Goal: Information Seeking & Learning: Learn about a topic

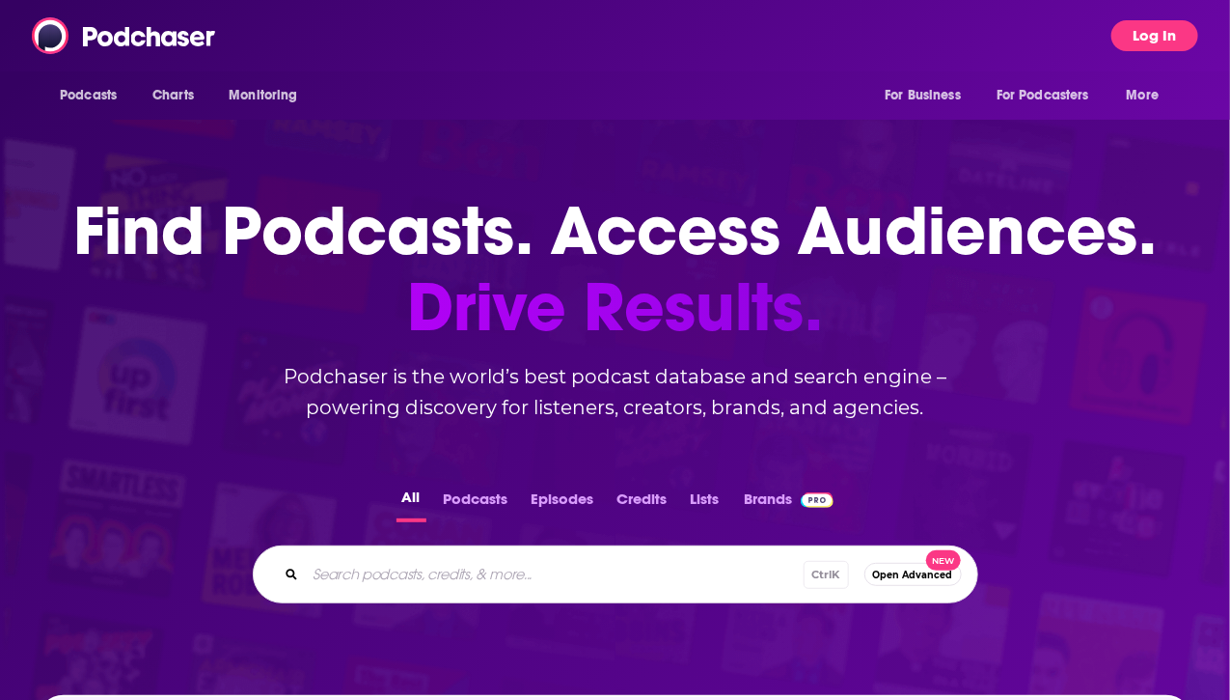
click at [1158, 47] on button "Log In" at bounding box center [1155, 35] width 87 height 31
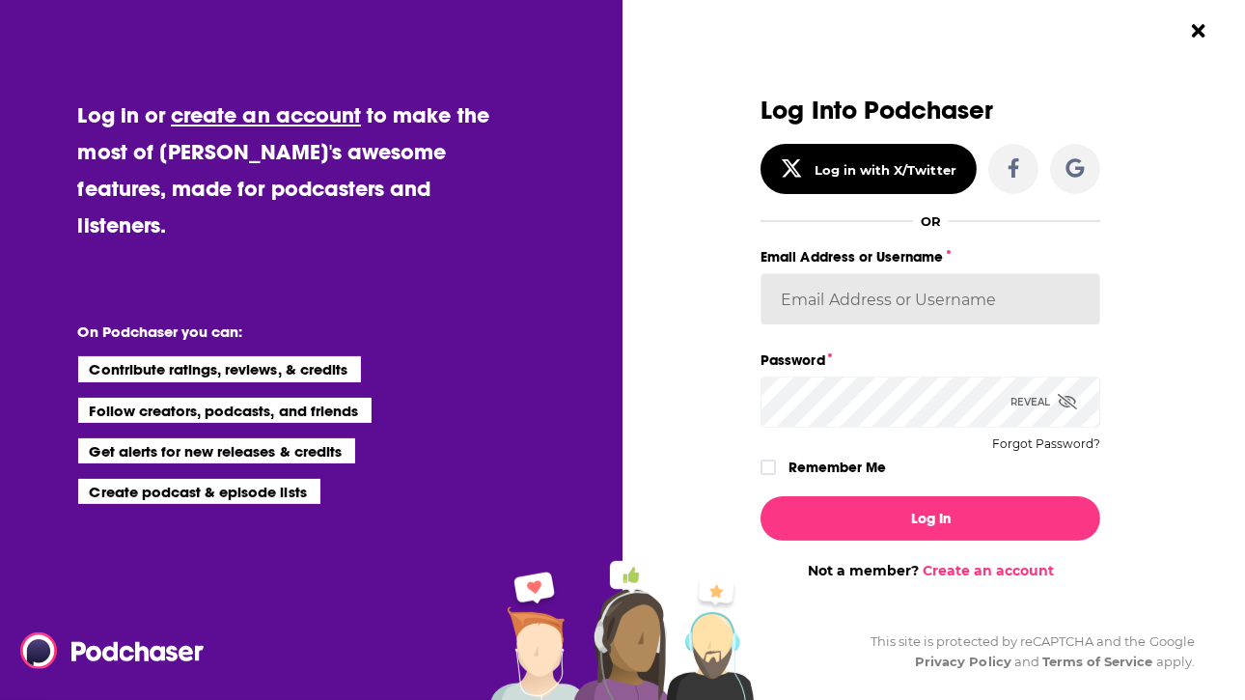
click at [845, 299] on input "Email Address or Username" at bounding box center [930, 299] width 340 height 52
type input "[PERSON_NAME][EMAIL_ADDRESS][PERSON_NAME][DOMAIN_NAME]"
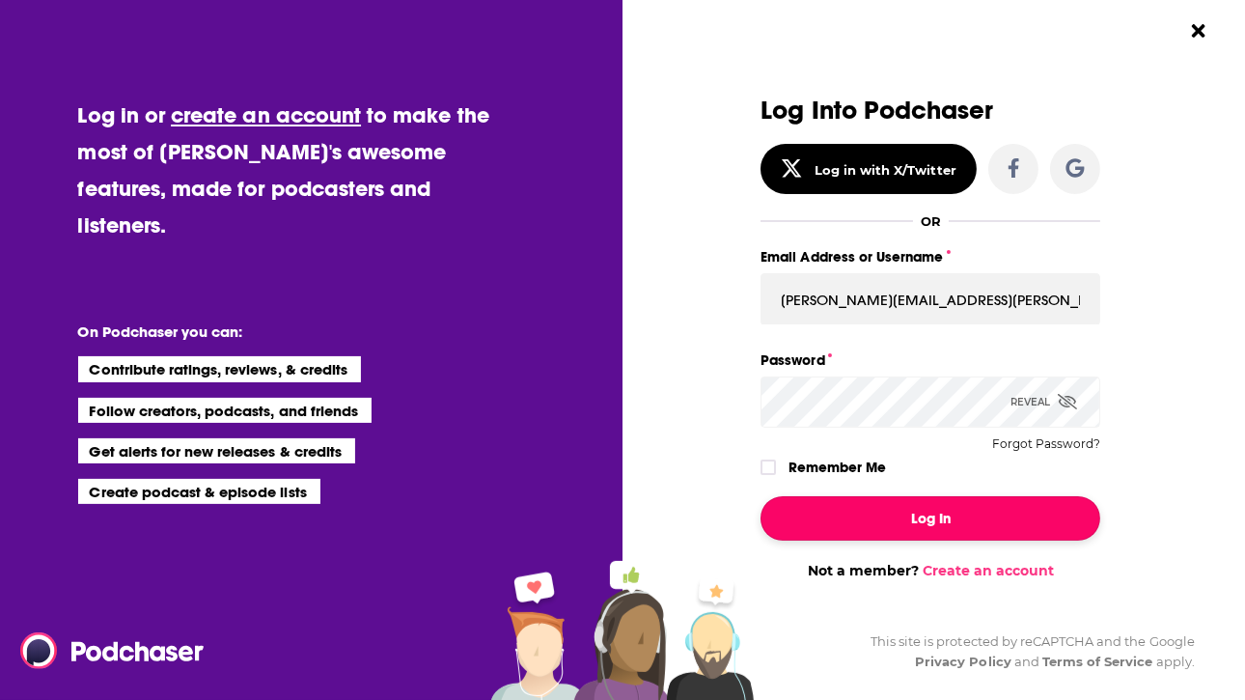
click at [867, 516] on button "Log In" at bounding box center [930, 518] width 340 height 44
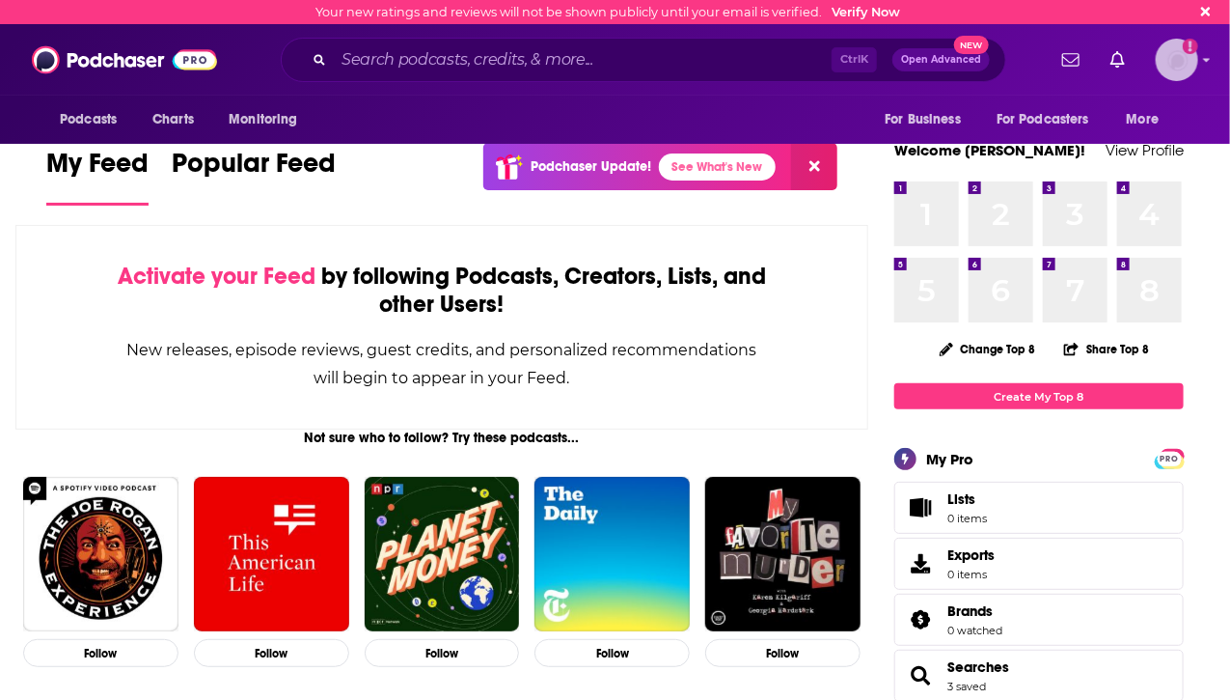
click at [1194, 65] on img "Logged in as MarissaMartinez" at bounding box center [1177, 60] width 42 height 42
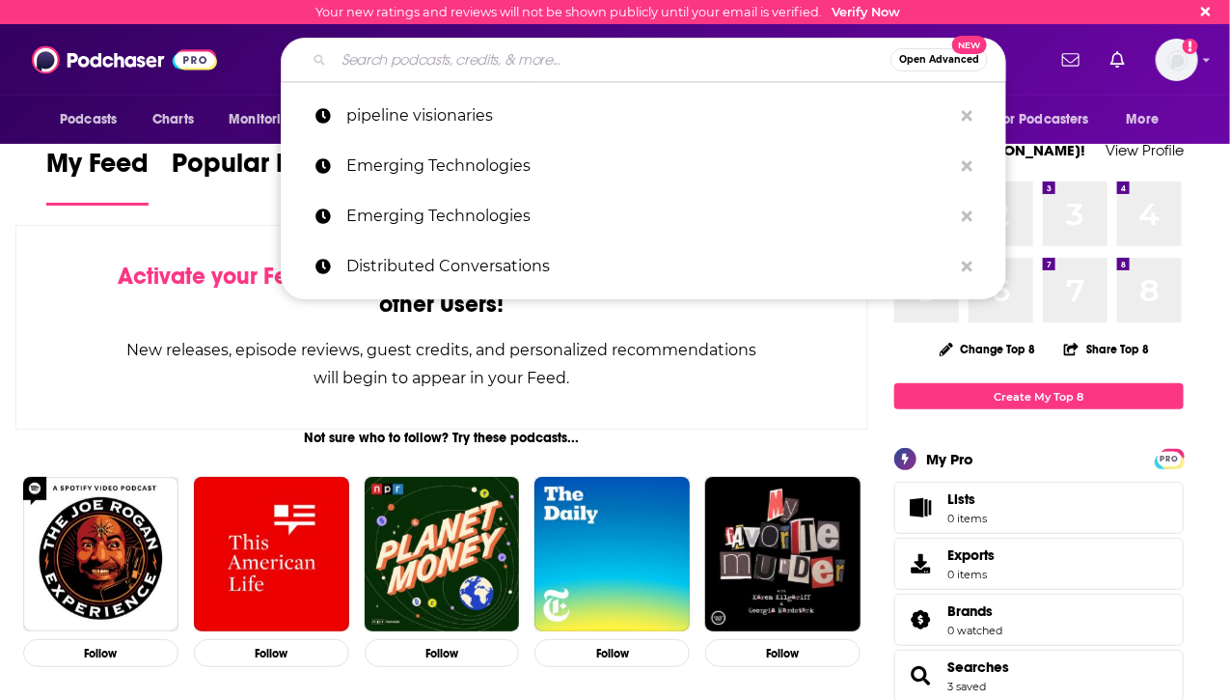
click at [592, 51] on input "Search podcasts, credits, & more..." at bounding box center [612, 59] width 557 height 31
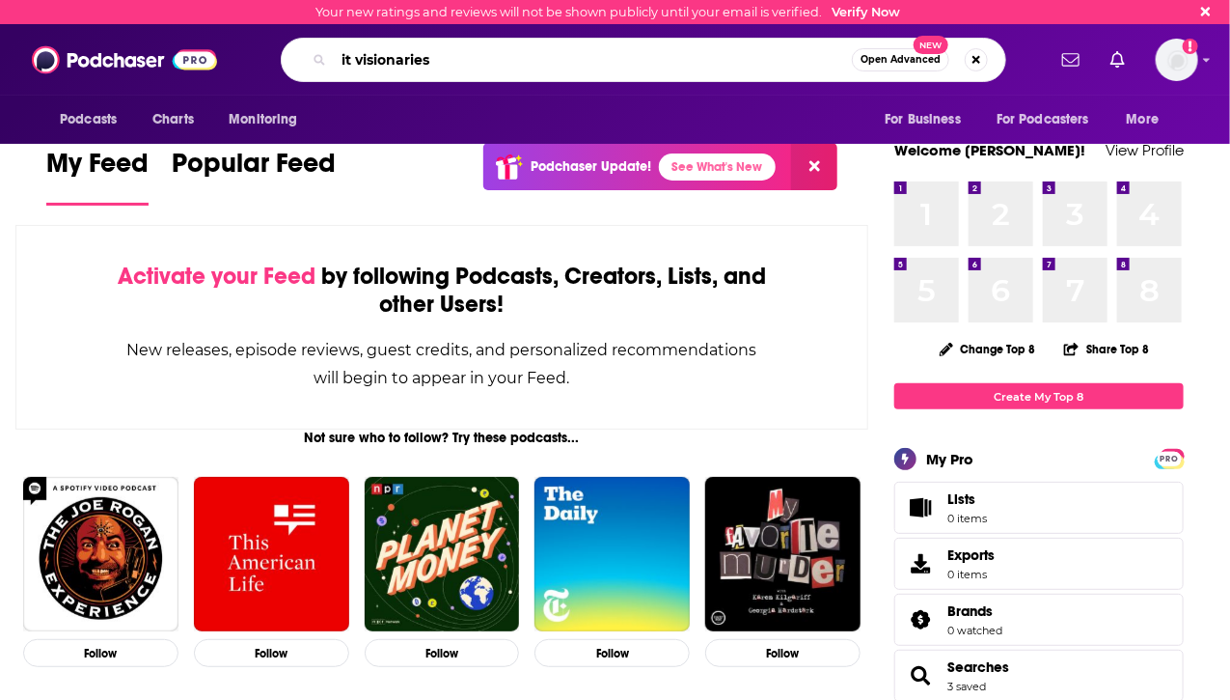
type input "it visionaries"
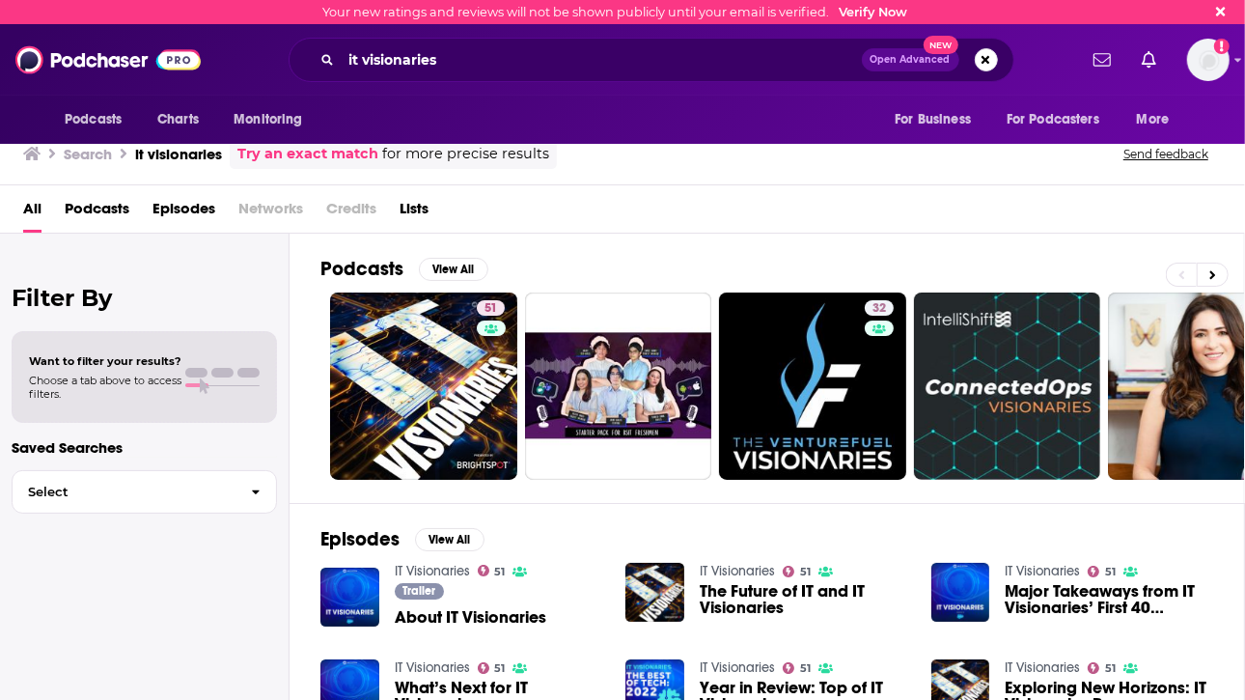
click at [448, 609] on span "About IT Visionaries" at bounding box center [471, 617] width 152 height 16
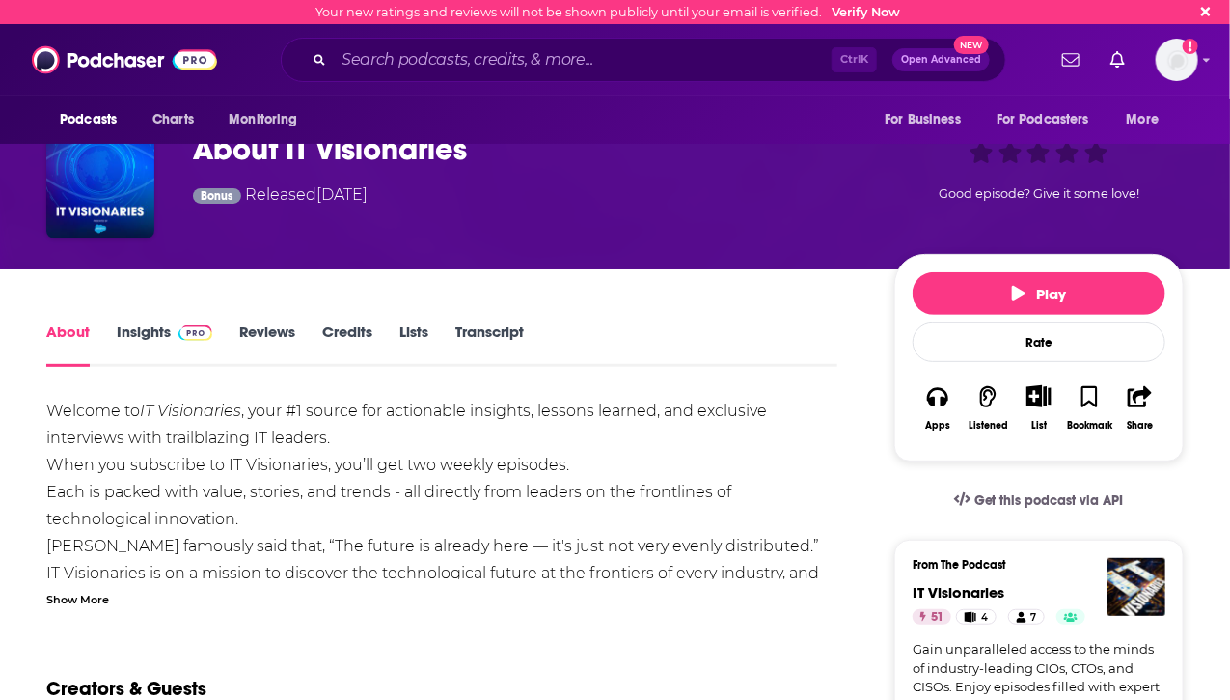
scroll to position [96, 0]
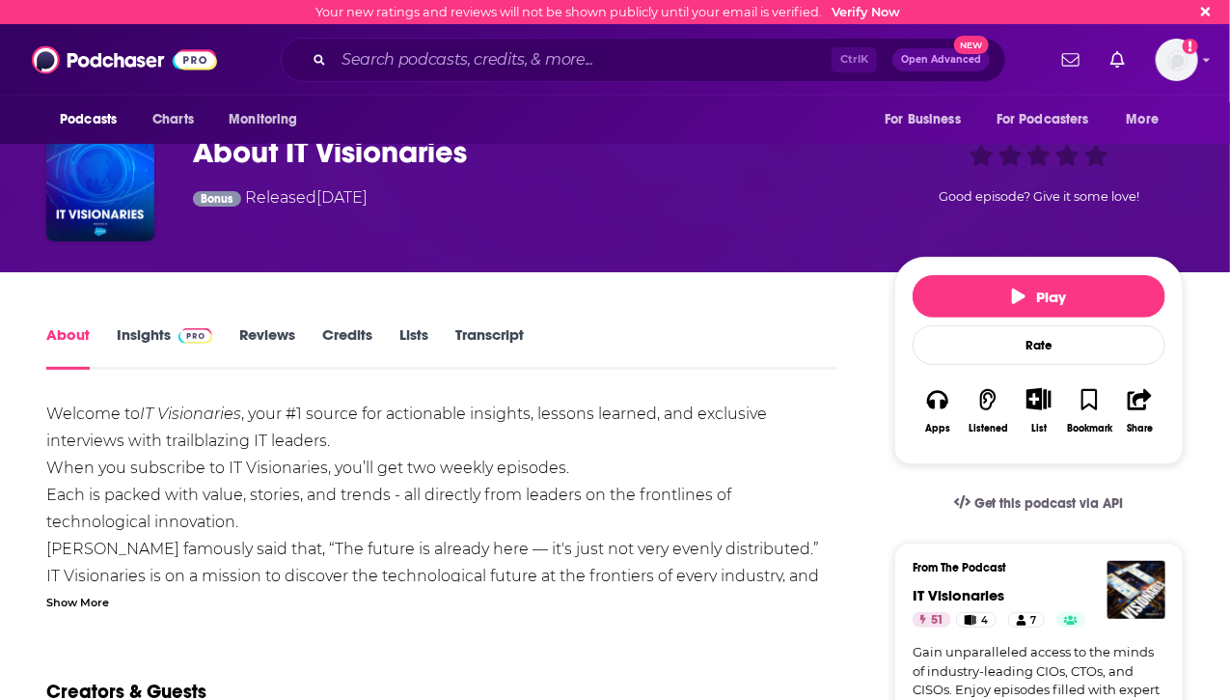
click at [141, 334] on link "Insights" at bounding box center [165, 347] width 96 height 44
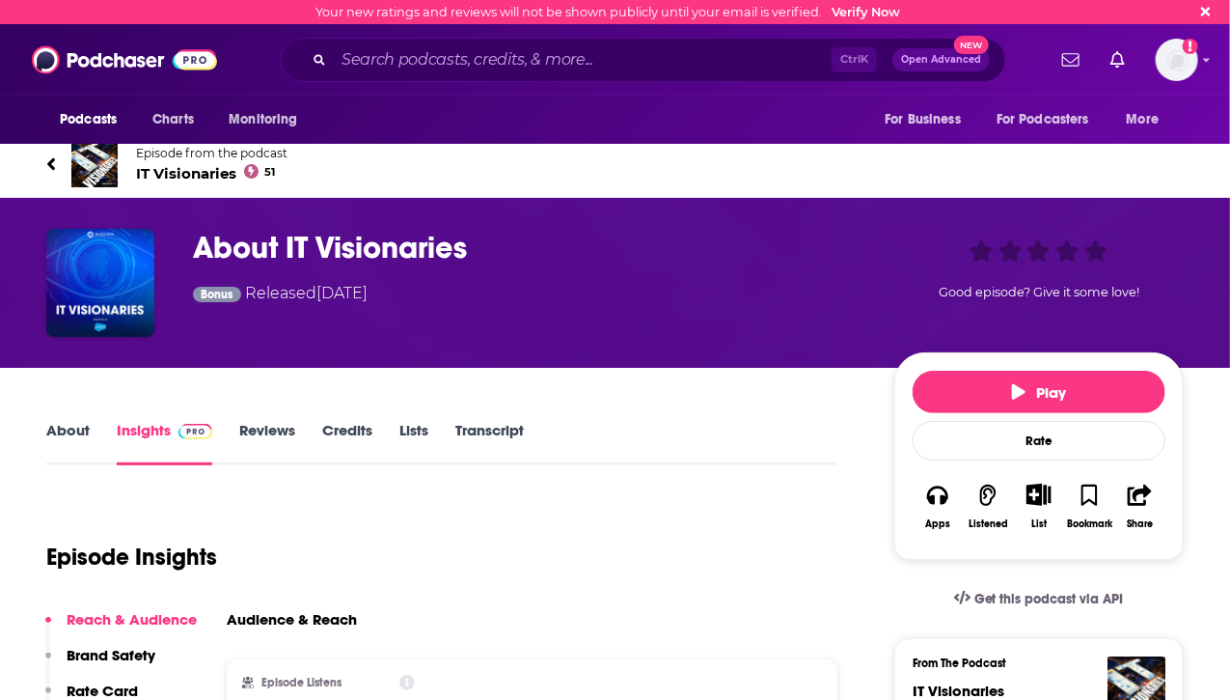
click at [263, 429] on link "Reviews" at bounding box center [267, 443] width 56 height 44
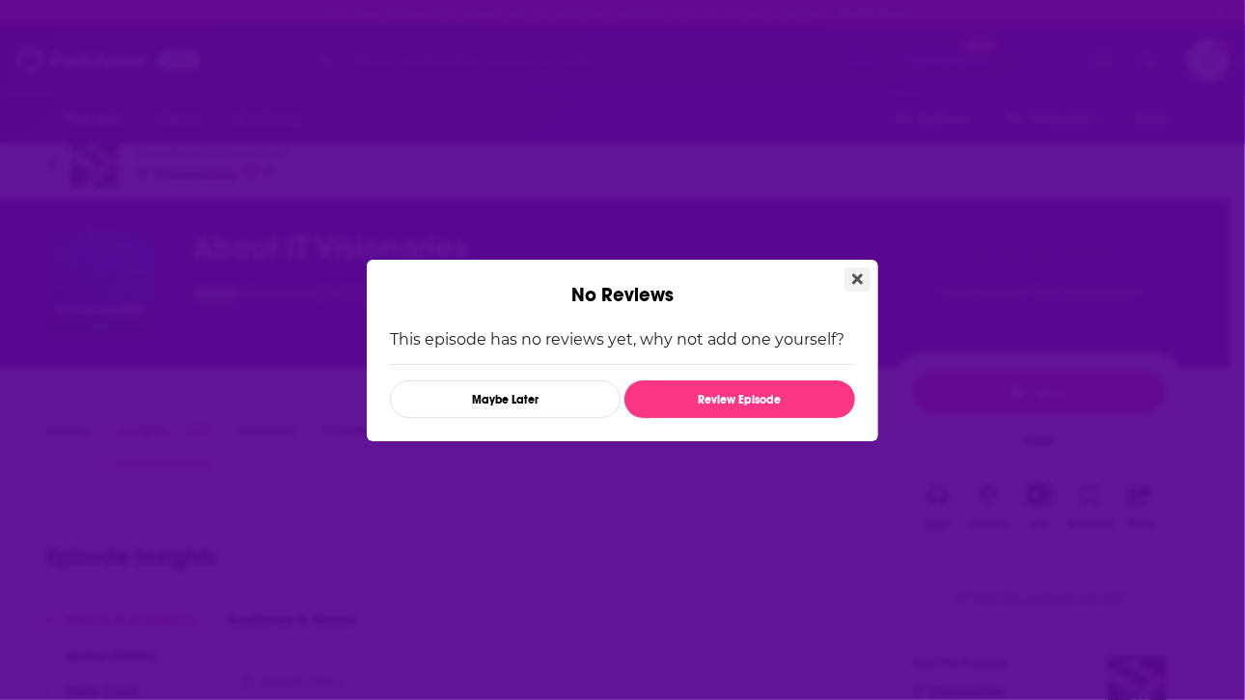
click at [853, 283] on icon "Close" at bounding box center [857, 278] width 11 height 11
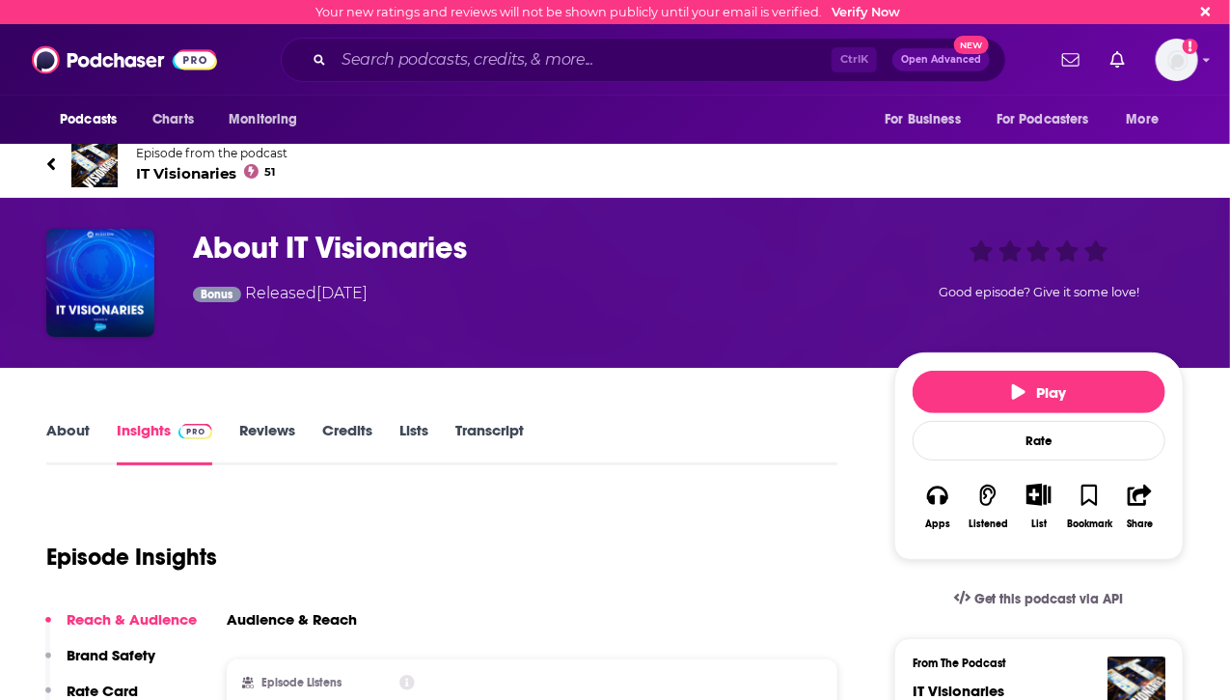
click at [69, 422] on link "About" at bounding box center [67, 443] width 43 height 44
